Goal: Communication & Community: Answer question/provide support

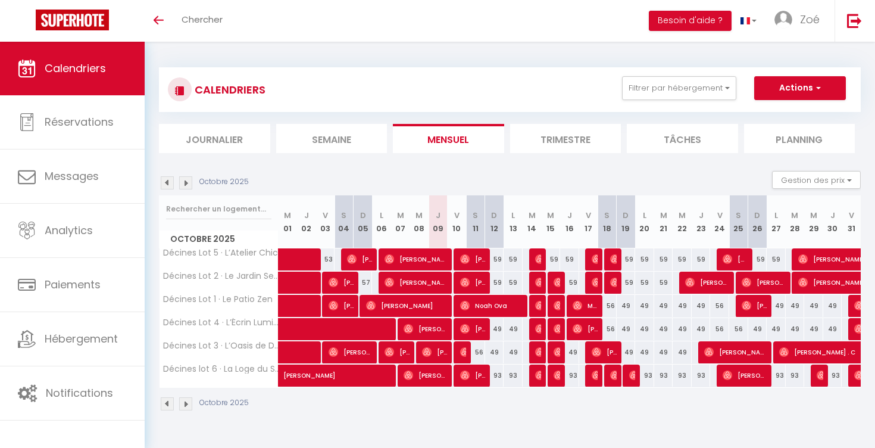
click at [191, 184] on img at bounding box center [185, 182] width 13 height 13
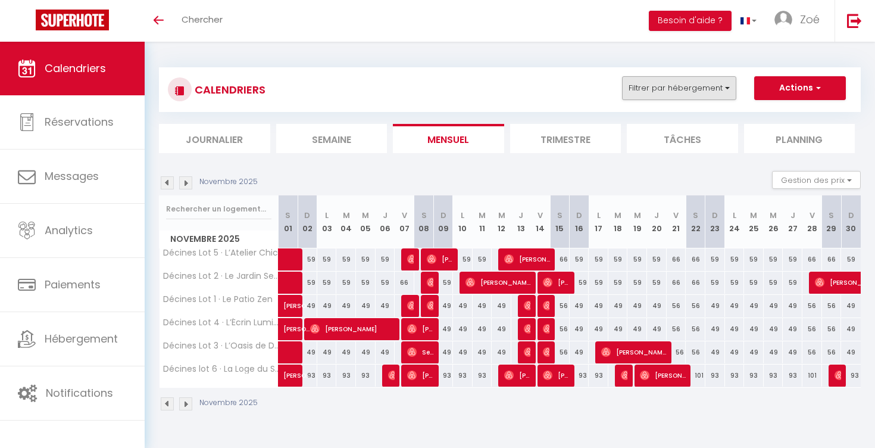
click at [708, 93] on button "Filtrer par hébergement" at bounding box center [679, 88] width 114 height 24
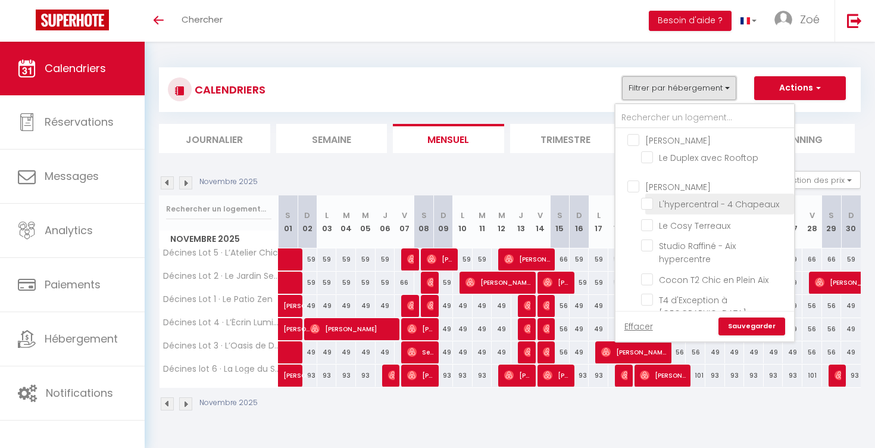
scroll to position [221, 0]
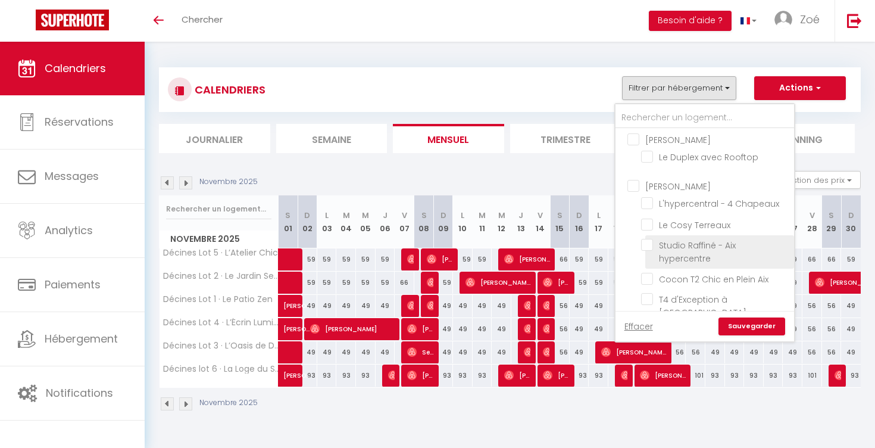
click at [649, 239] on input "Studio Raffiné - Aix hypercentre" at bounding box center [715, 245] width 149 height 12
checkbox input "true"
checkbox input "false"
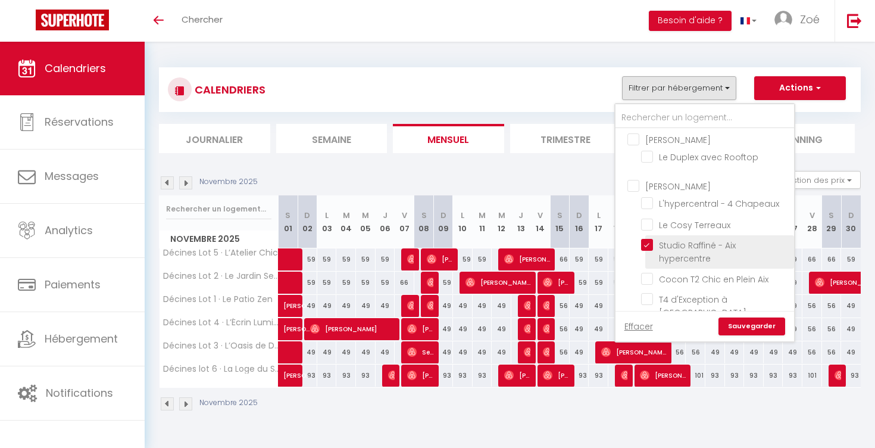
checkbox input "false"
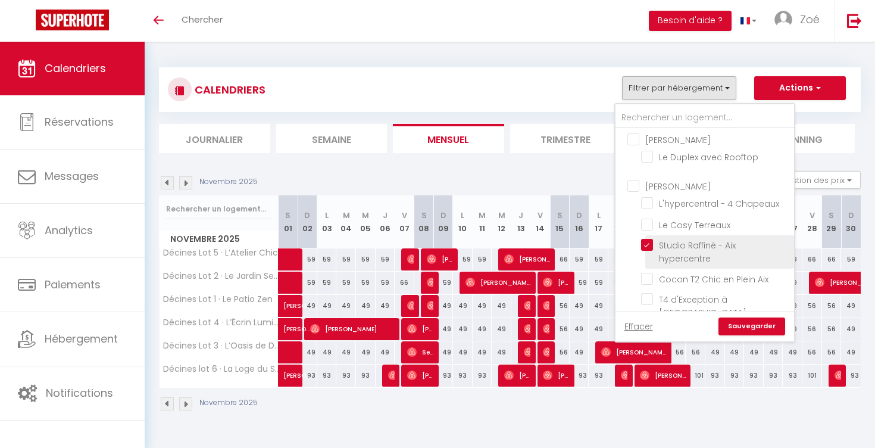
checkbox input "false"
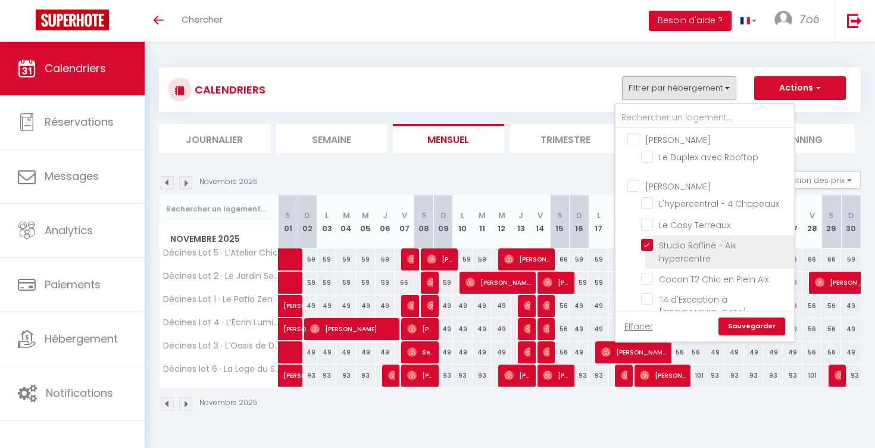
checkbox input "false"
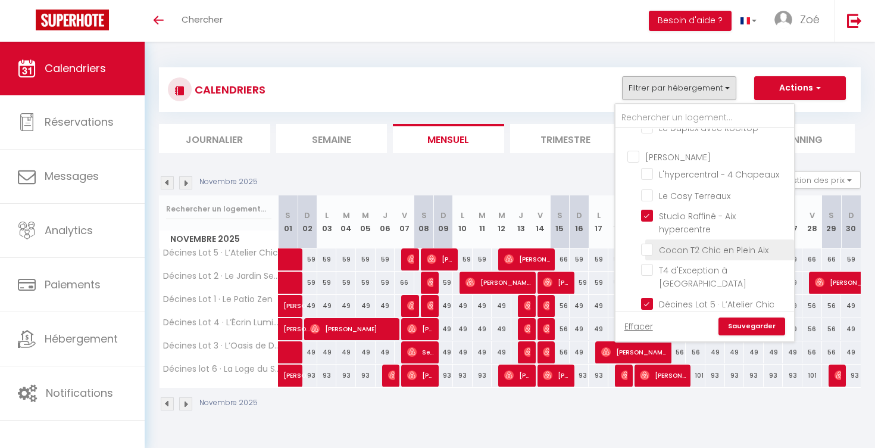
scroll to position [252, 0]
click at [646, 241] on input "Cocon T2 Chic en Plein Aix" at bounding box center [715, 247] width 149 height 12
checkbox input "true"
checkbox input "false"
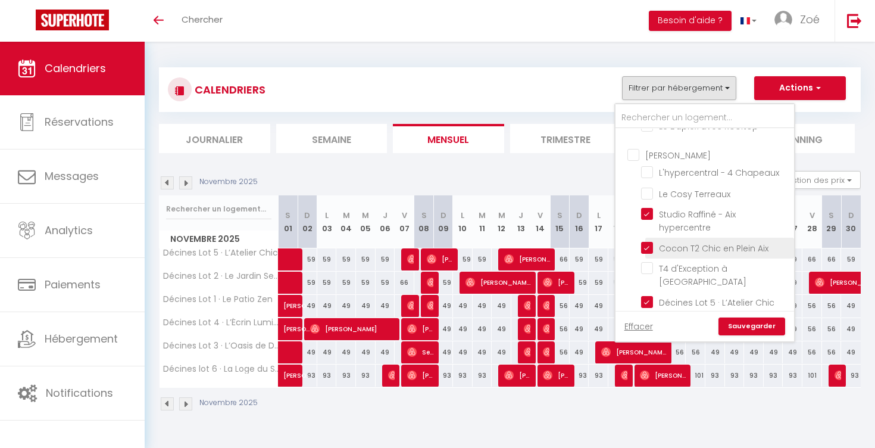
checkbox input "false"
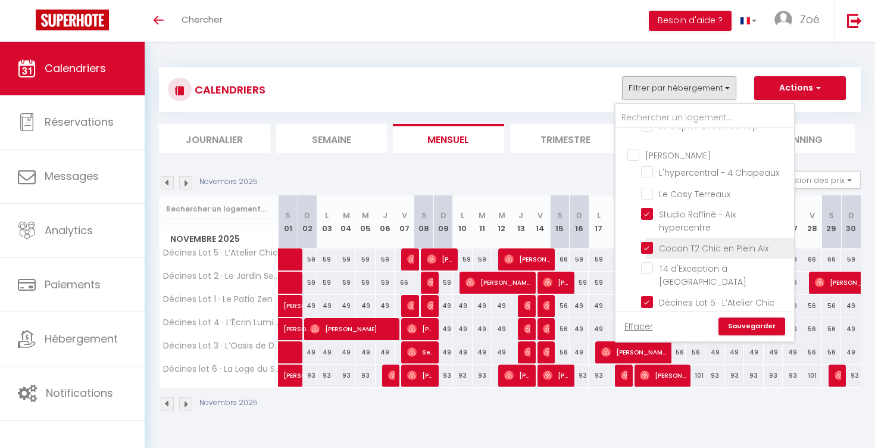
checkbox input "false"
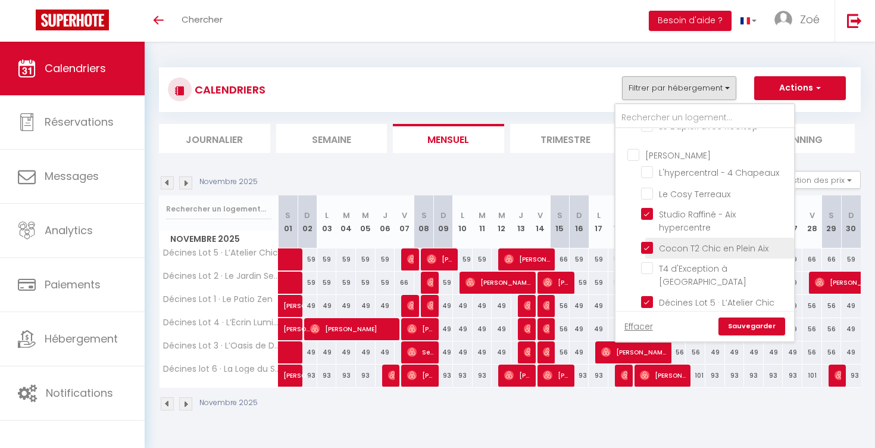
checkbox input "false"
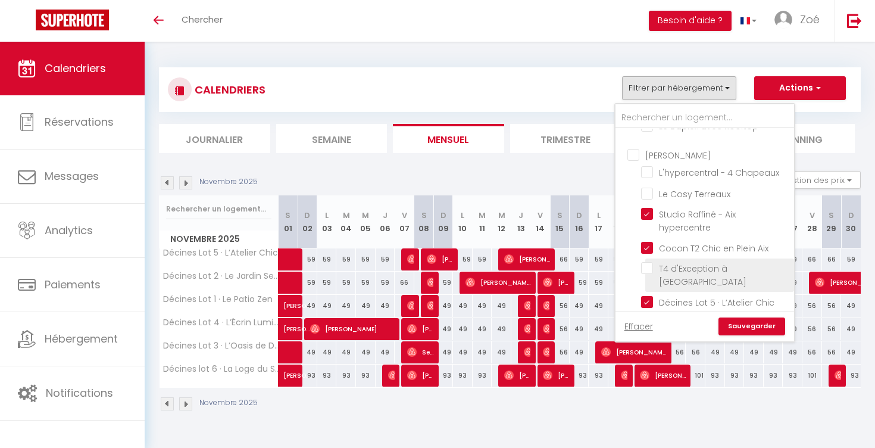
click at [646, 262] on input "T4 d'Exception à [GEOGRAPHIC_DATA]" at bounding box center [715, 268] width 149 height 12
checkbox input "true"
checkbox input "false"
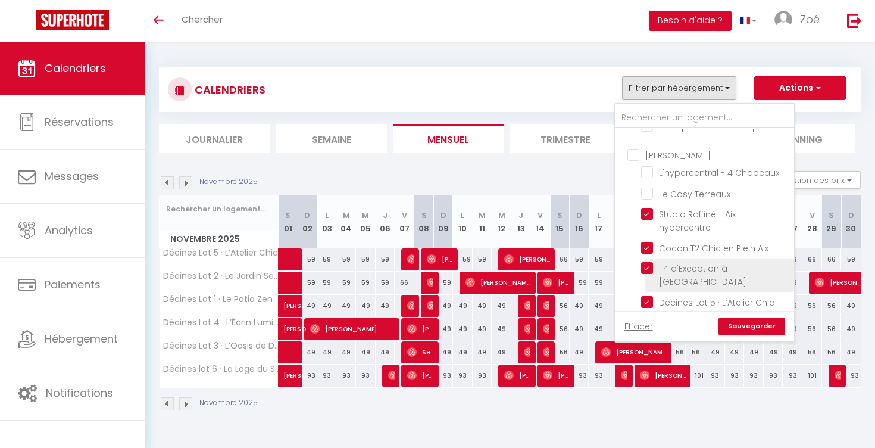
checkbox input "false"
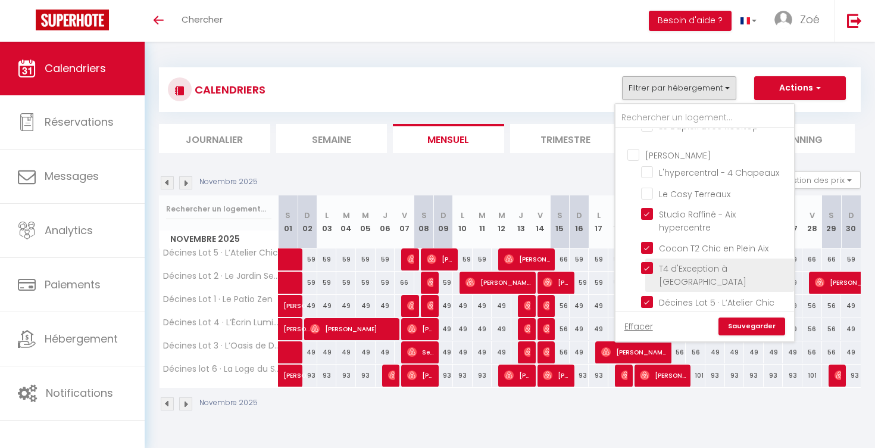
checkbox input "false"
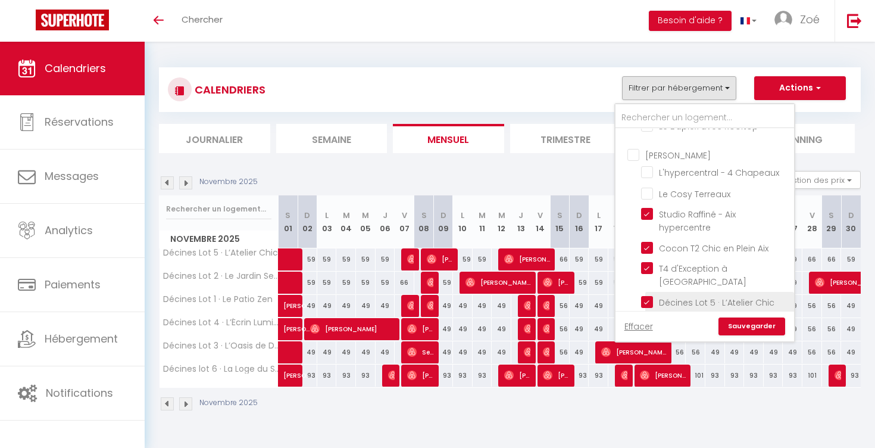
click at [647, 295] on input "Décines Lot 5 · L’Atelier Chic" at bounding box center [715, 301] width 149 height 12
checkbox input "false"
click at [646, 316] on input "Décines Lot 2 · Le Jardin Secret" at bounding box center [715, 322] width 149 height 12
checkbox input "false"
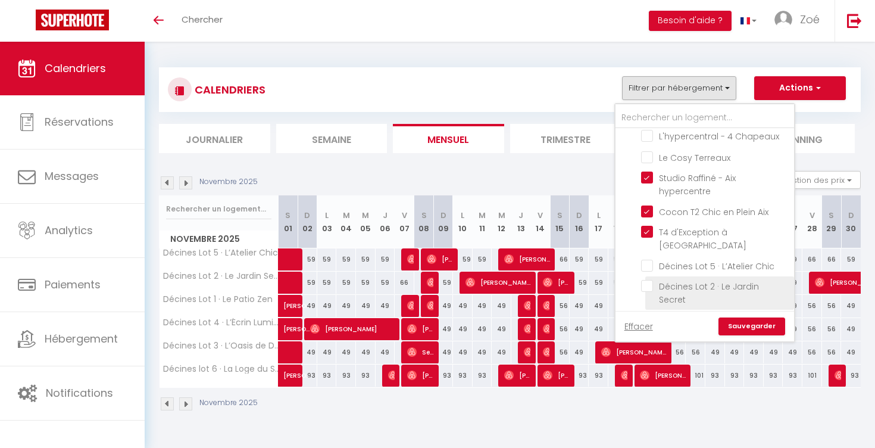
scroll to position [289, 0]
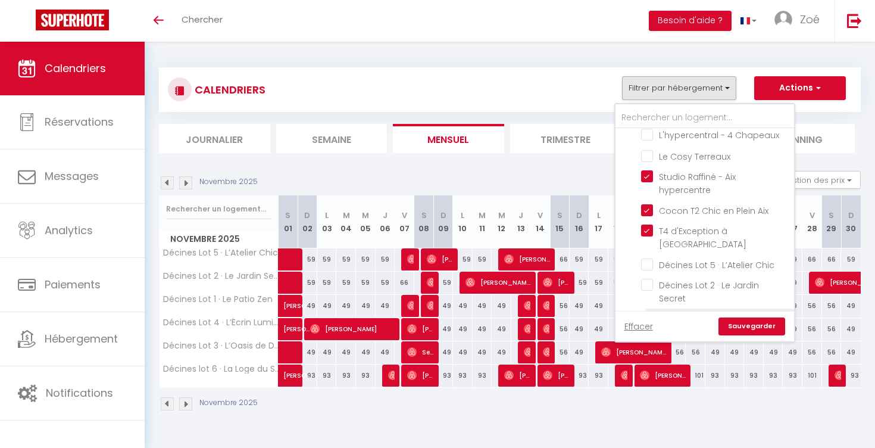
click at [646, 312] on input "Décines Lot 1 · Le Patio Zen" at bounding box center [715, 318] width 149 height 12
checkbox input "false"
click at [646, 354] on input "Décines Lot 3 · L’Oasis de Décines" at bounding box center [715, 360] width 149 height 12
checkbox input "false"
click at [646, 333] on input "Décines Lot 4 · L’Écrin Lumière" at bounding box center [715, 339] width 149 height 12
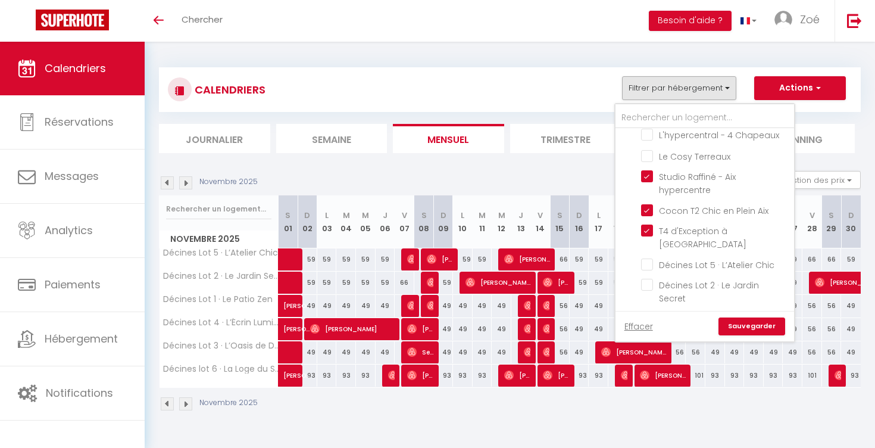
checkbox input "false"
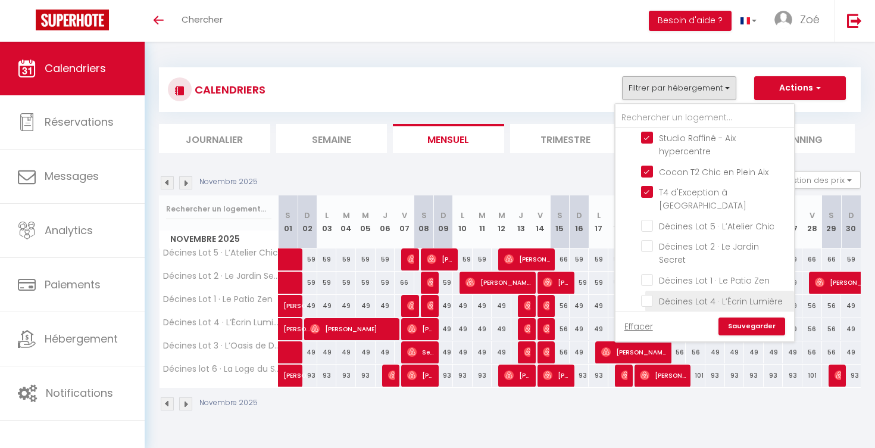
scroll to position [351, 0]
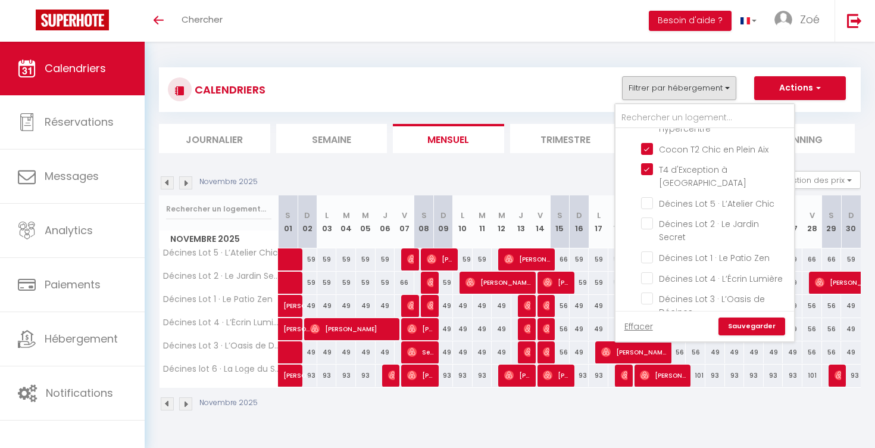
click at [646, 322] on li "Décines lot 6 · La Loge du Stade" at bounding box center [719, 338] width 149 height 33
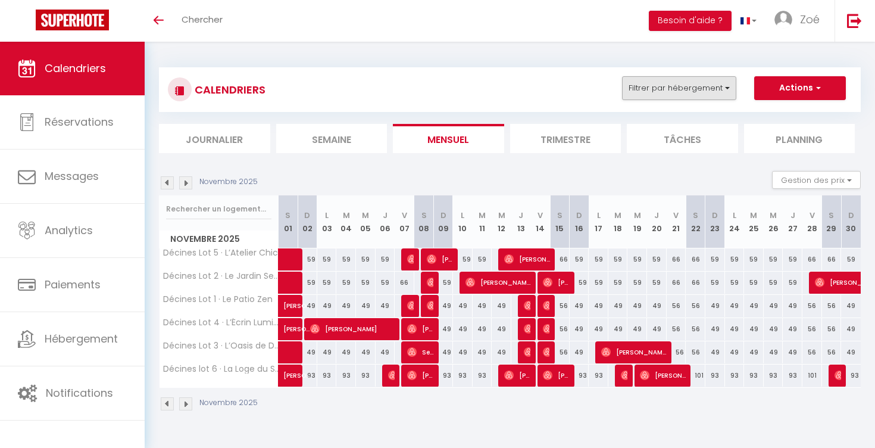
click at [679, 93] on button "Filtrer par hébergement" at bounding box center [679, 88] width 114 height 24
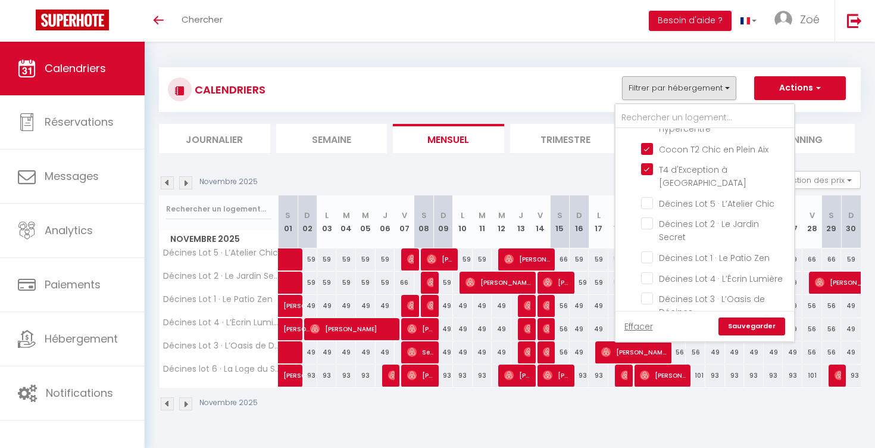
click at [649, 326] on input "Décines lot 6 · La Loge du Stade" at bounding box center [715, 332] width 149 height 12
checkbox input "false"
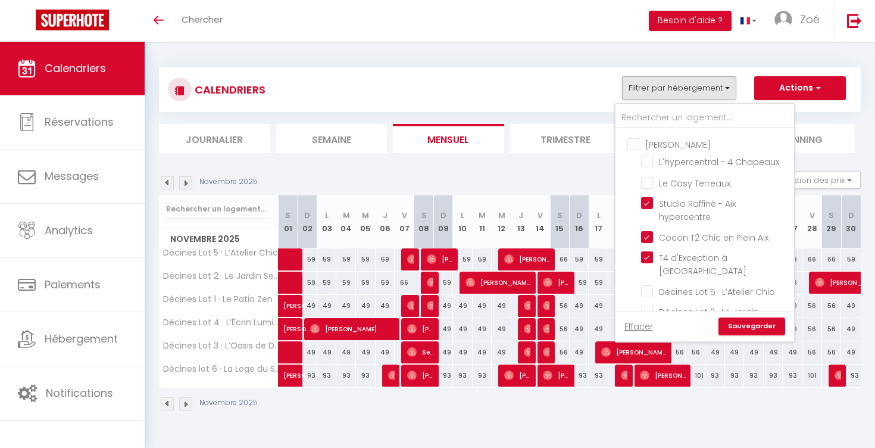
scroll to position [258, 0]
click at [751, 325] on link "Sauvegarder" at bounding box center [751, 326] width 67 height 18
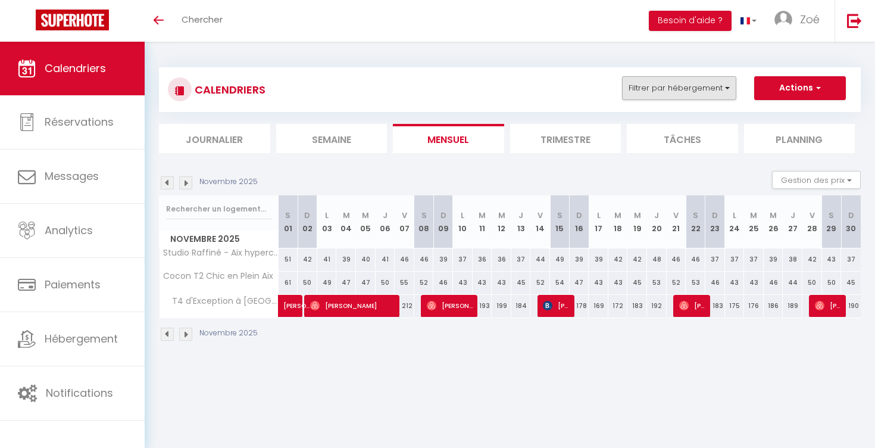
click at [689, 89] on button "Filtrer par hébergement" at bounding box center [679, 88] width 114 height 24
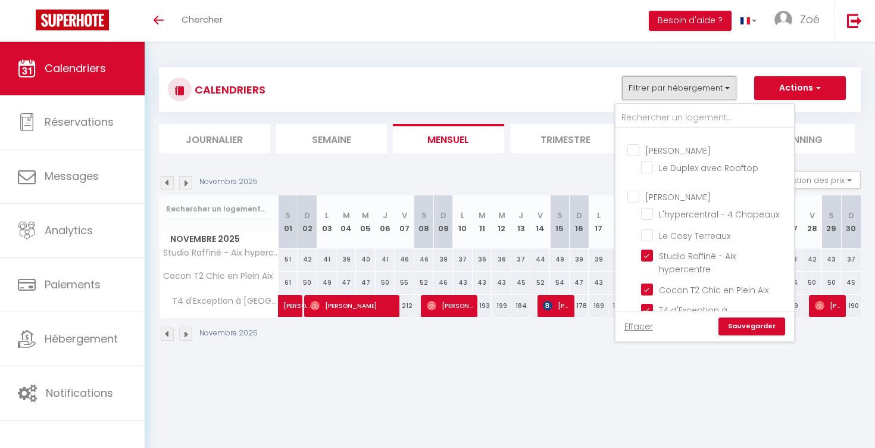
scroll to position [211, 0]
click at [651, 248] on input "Studio Raffiné - Aix hypercentre" at bounding box center [715, 254] width 149 height 12
checkbox input "false"
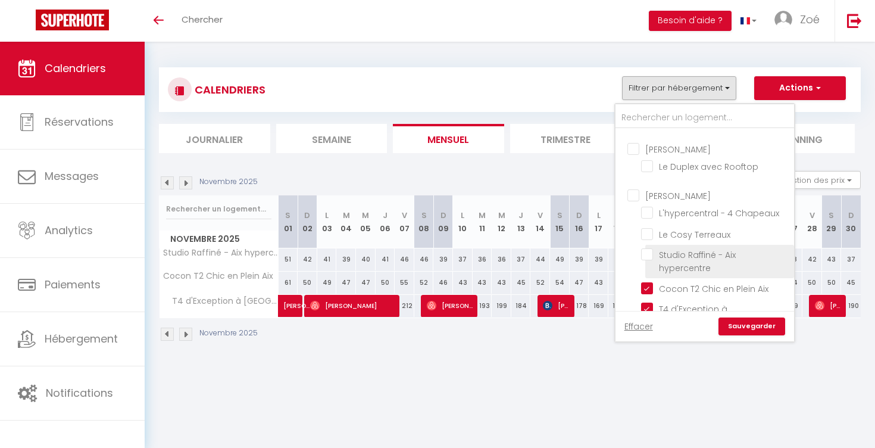
checkbox input "false"
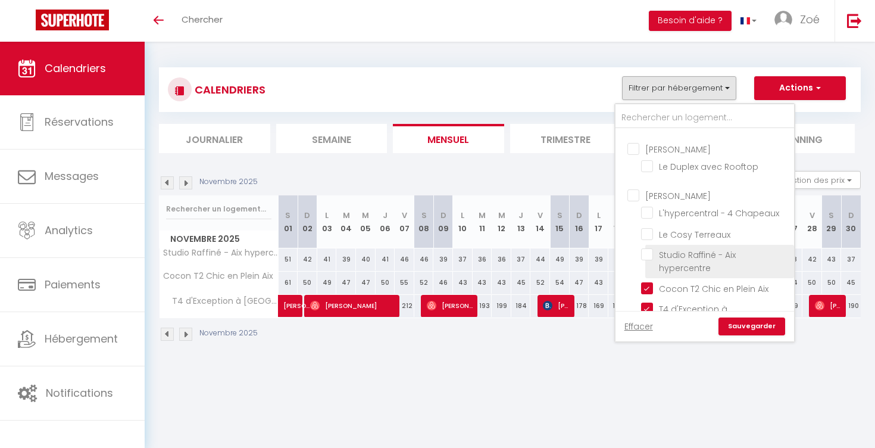
checkbox input "false"
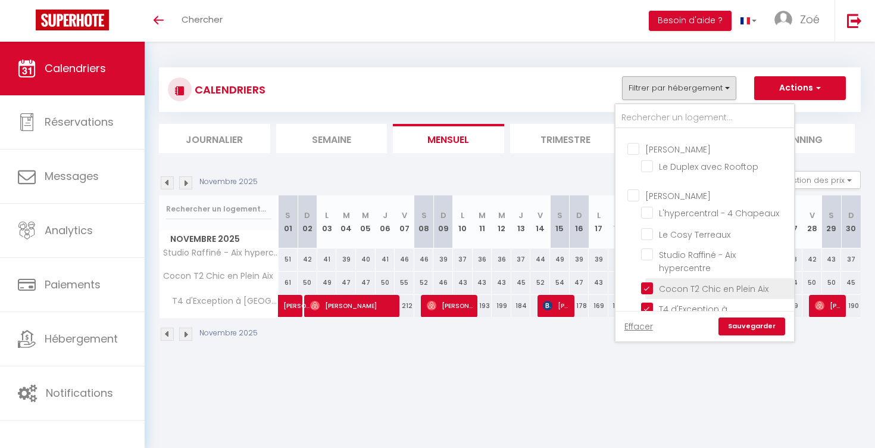
click at [651, 281] on input "Cocon T2 Chic en Plein Aix" at bounding box center [715, 287] width 149 height 12
checkbox input "false"
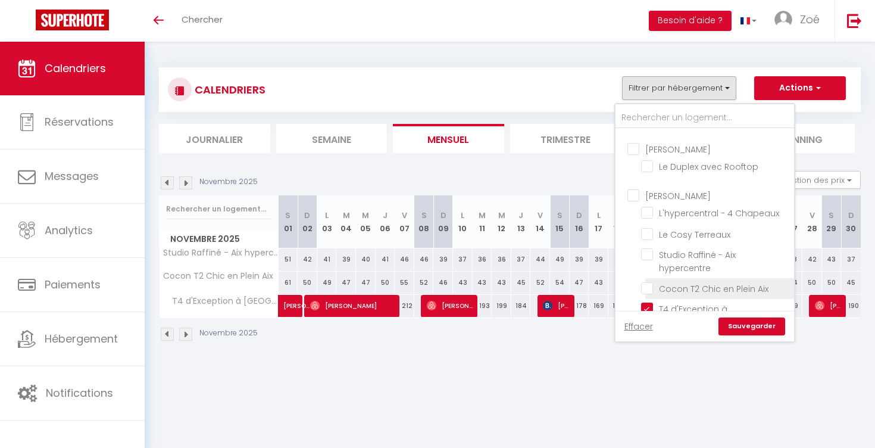
checkbox input "false"
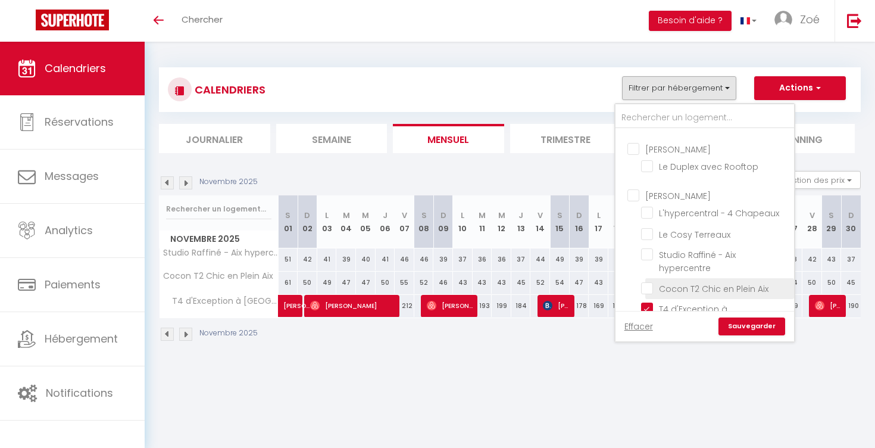
checkbox input "false"
click at [735, 323] on link "Sauvegarder" at bounding box center [751, 326] width 67 height 18
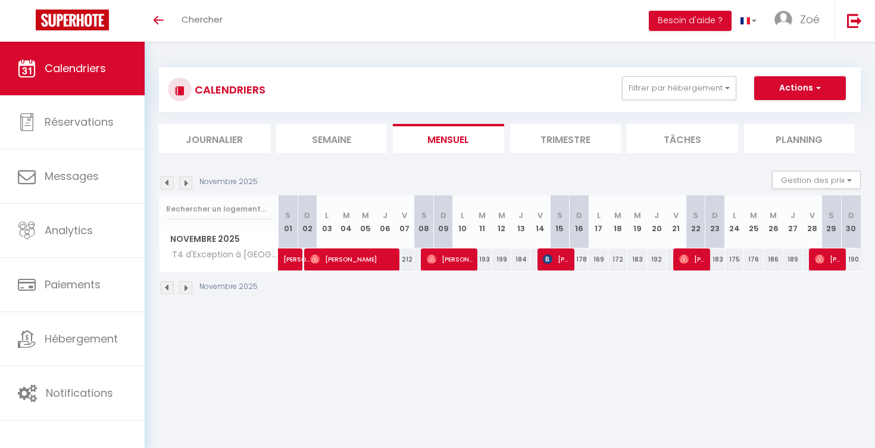
click at [554, 256] on span "Rivo Razafintseheno" at bounding box center [556, 259] width 26 height 23
select select "OK"
select select "KO"
select select "0"
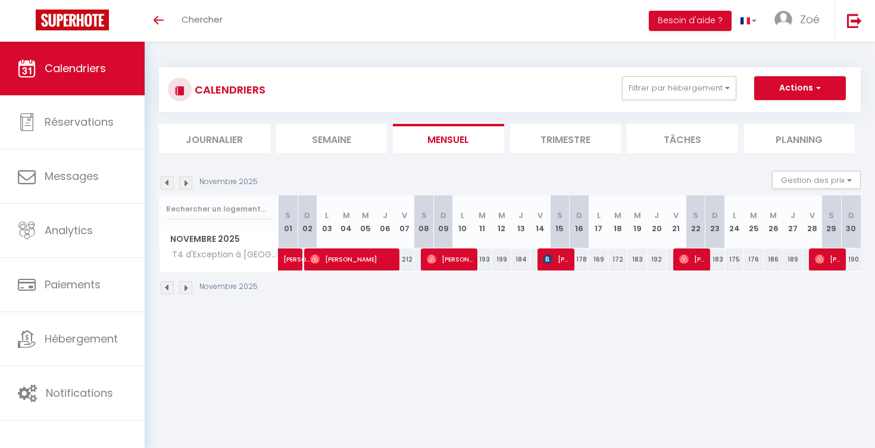
select select "1"
select select
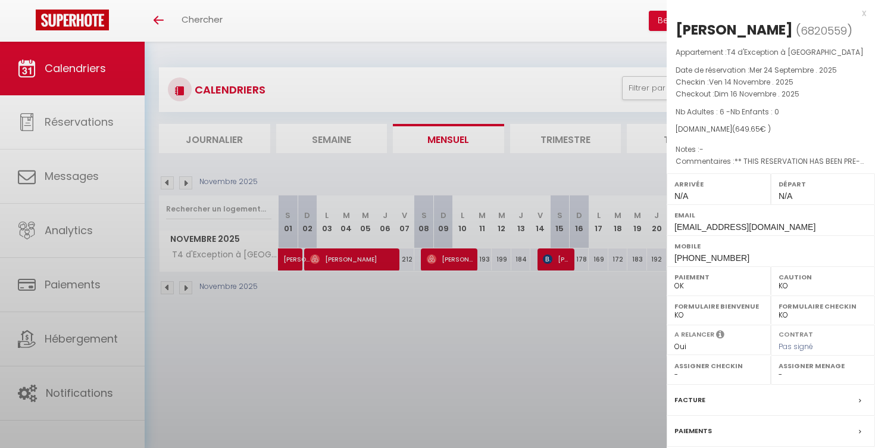
select select "46361"
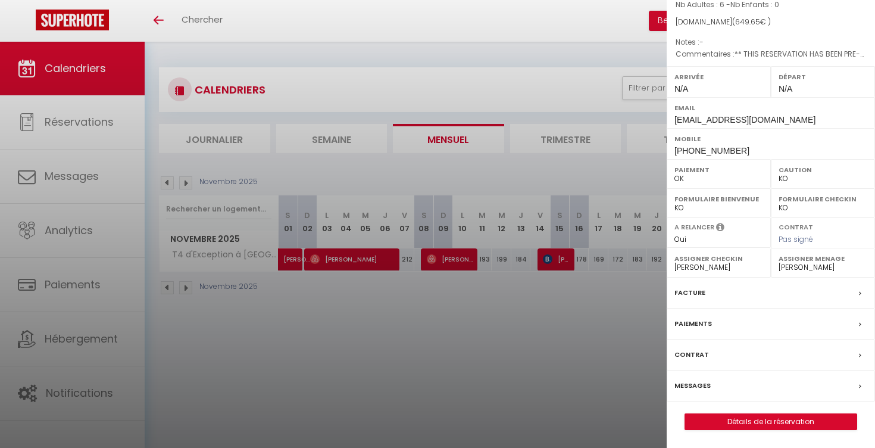
scroll to position [123, 0]
click at [704, 384] on label "Messages" at bounding box center [692, 385] width 36 height 12
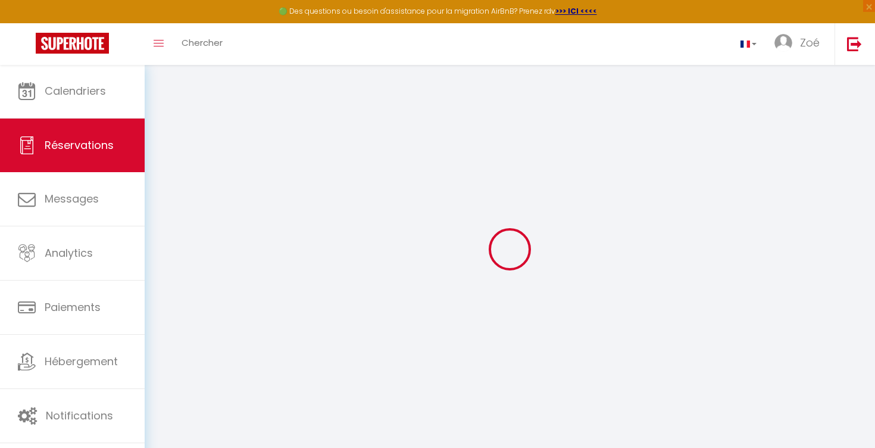
select select
checkbox input "false"
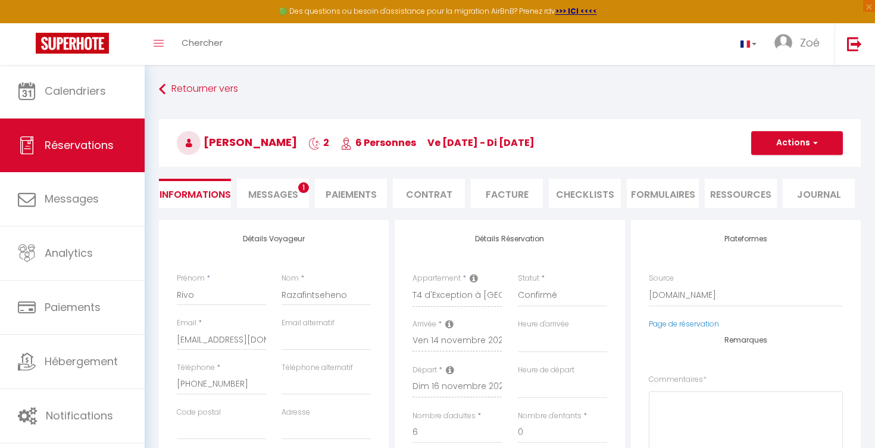
select select
checkbox input "false"
type textarea "** THIS RESERVATION HAS BEEN PRE-PAID ** Reservation has a cancellation grace p…"
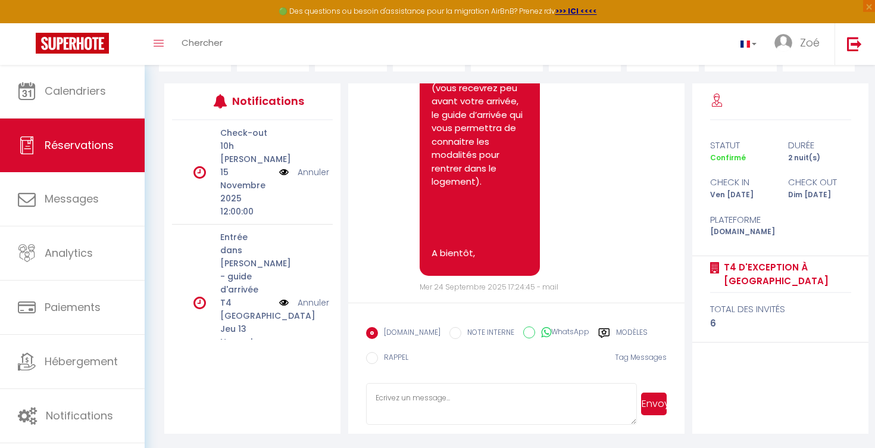
scroll to position [136, 0]
click at [414, 402] on textarea at bounding box center [501, 404] width 271 height 42
paste textarea "Bonjour Daan, Je voulais vous prévenir qu’il pourrait y avoir un peu de bruit e…"
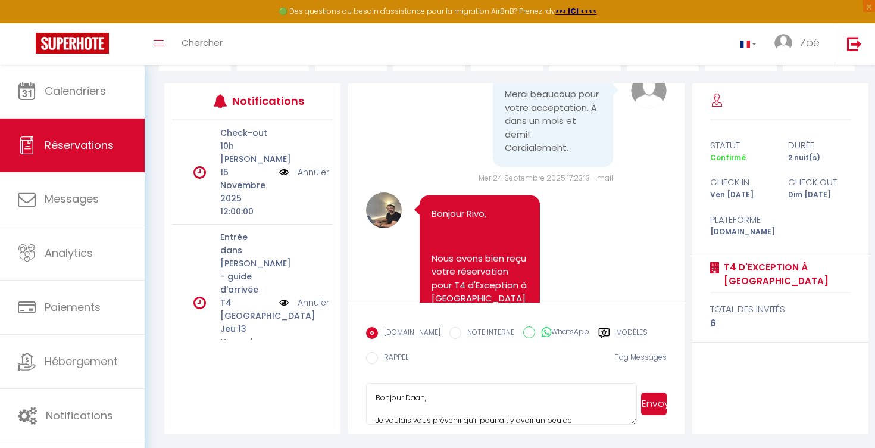
scroll to position [62, 0]
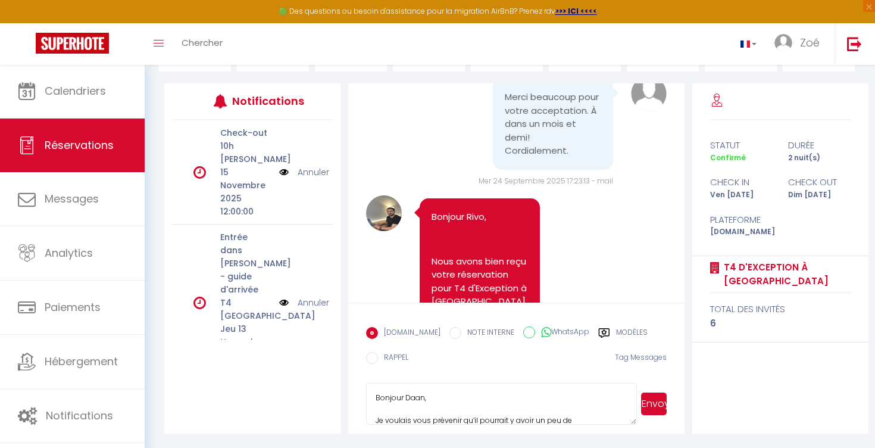
click at [423, 401] on textarea "Bonjour Daan, Je voulais vous prévenir qu’il pourrait y avoir un peu de bruit e…" at bounding box center [501, 404] width 271 height 42
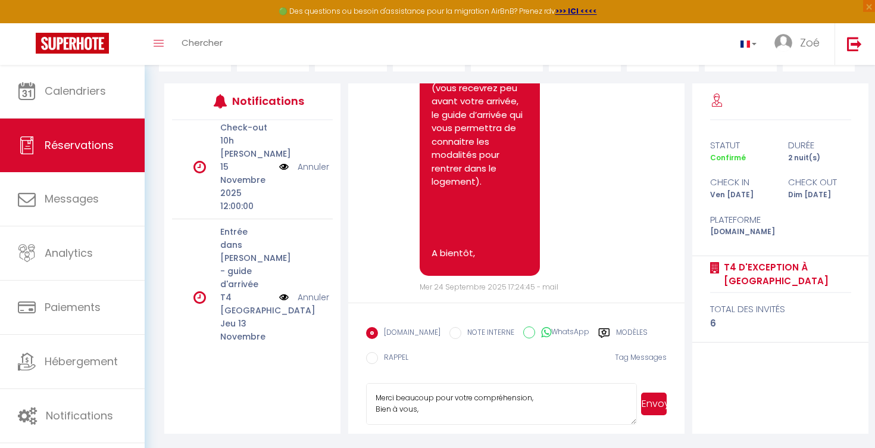
scroll to position [85, 0]
type textarea "Bonjour Rivo, Je voulais vous prévenir qu’il pourrait y avoir un peu de bruit e…"
click at [650, 402] on button "Envoyer" at bounding box center [654, 403] width 26 height 23
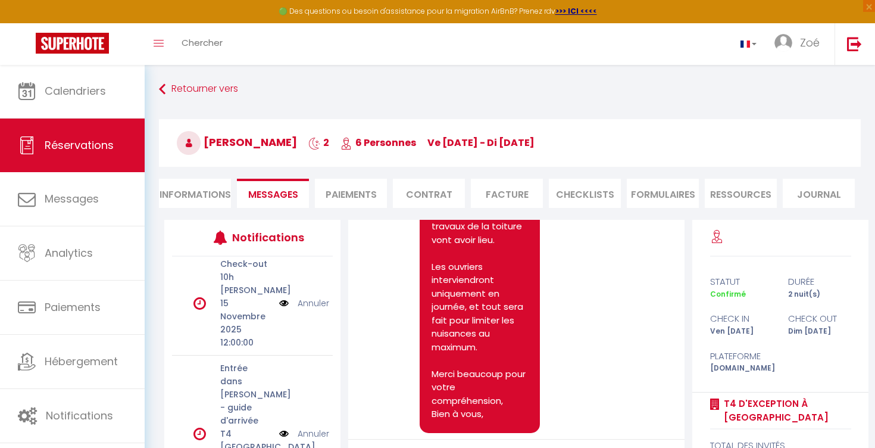
scroll to position [0, 0]
click at [67, 41] on img at bounding box center [72, 43] width 73 height 21
